Goal: Find specific page/section: Find specific page/section

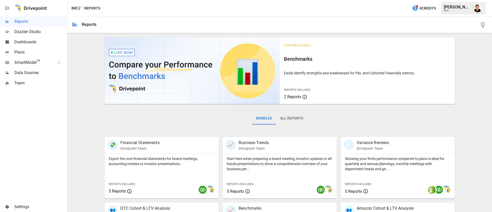
click at [27, 53] on span "Plans" at bounding box center [40, 52] width 52 height 6
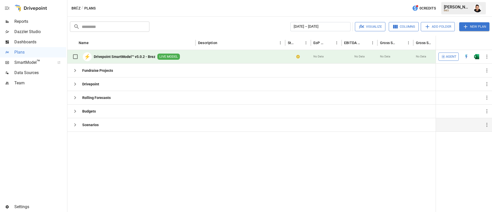
click at [78, 123] on button "button" at bounding box center [75, 125] width 10 height 10
click at [73, 109] on icon "button" at bounding box center [75, 111] width 6 height 6
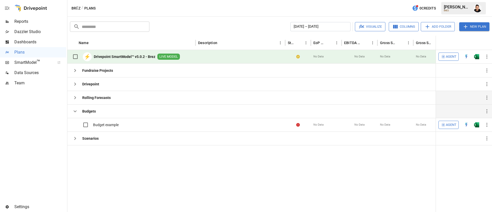
click at [74, 98] on icon "button" at bounding box center [75, 98] width 6 height 6
click at [74, 92] on div "Rolling Forecasts" at bounding box center [90, 97] width 41 height 13
click at [74, 86] on icon "button" at bounding box center [75, 84] width 6 height 6
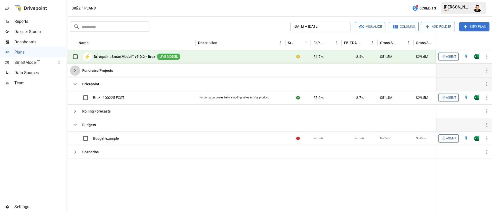
click at [74, 72] on icon "button" at bounding box center [75, 70] width 6 height 6
